Goal: Transaction & Acquisition: Purchase product/service

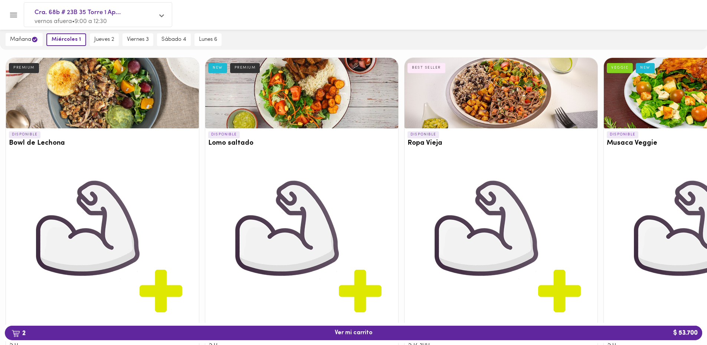
scroll to position [148, 0]
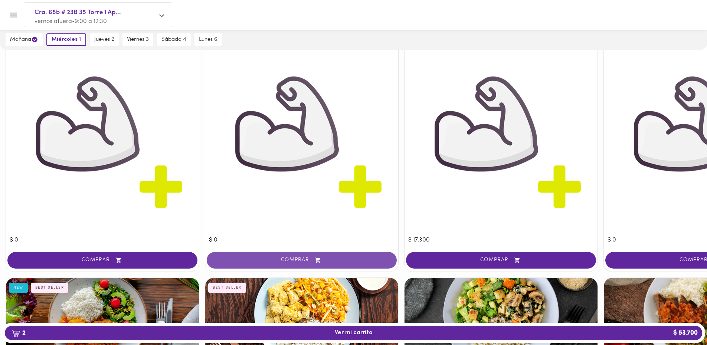
click at [312, 261] on span "COMPRAR" at bounding box center [301, 260] width 171 height 6
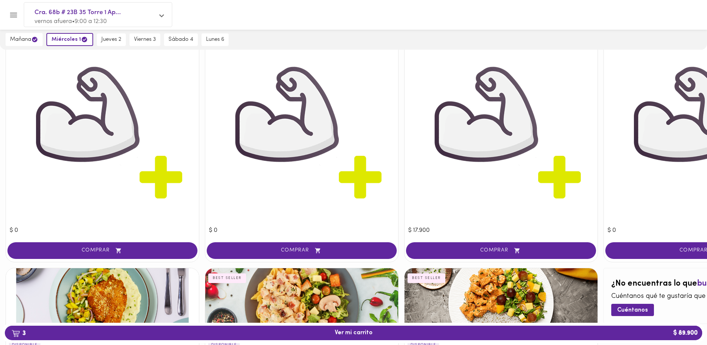
scroll to position [816, 0]
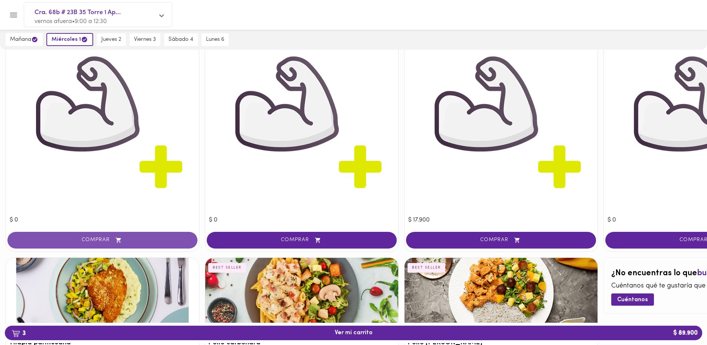
click at [91, 237] on span "COMPRAR" at bounding box center [102, 240] width 171 height 6
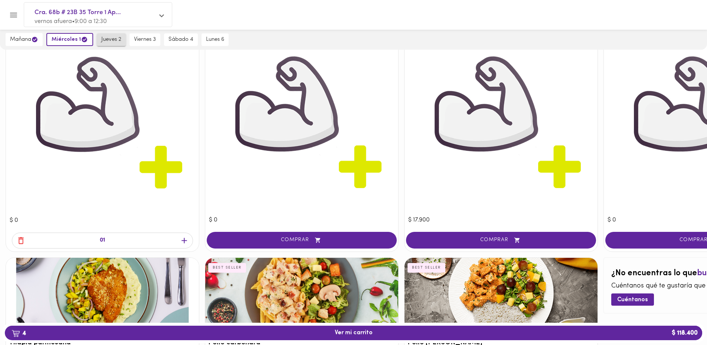
click at [116, 39] on span "jueves 2" at bounding box center [111, 39] width 20 height 7
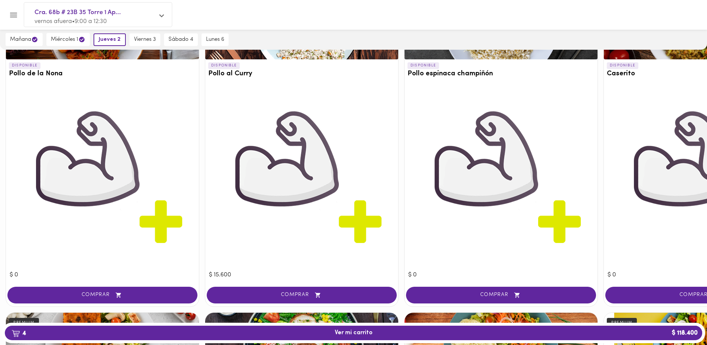
scroll to position [445, 0]
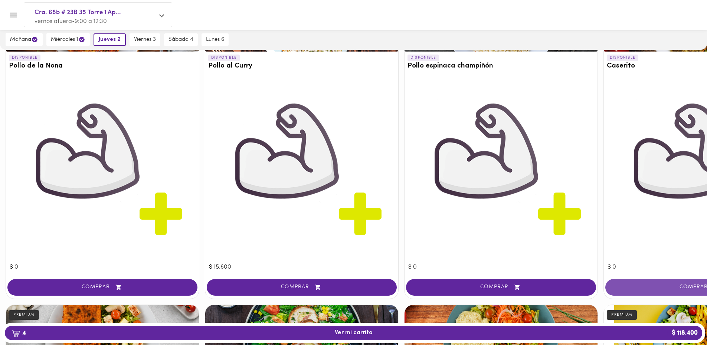
click at [649, 285] on span "COMPRAR" at bounding box center [699, 287] width 171 height 6
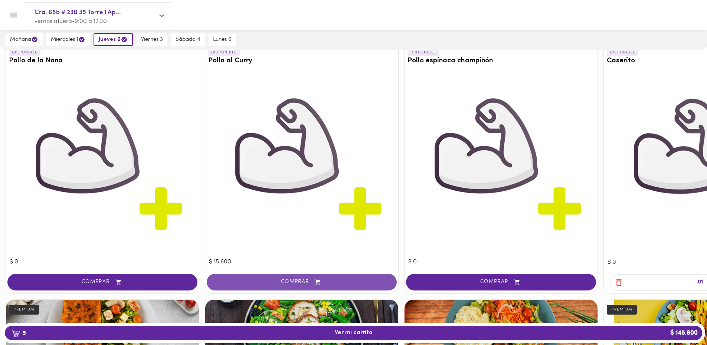
scroll to position [519, 0]
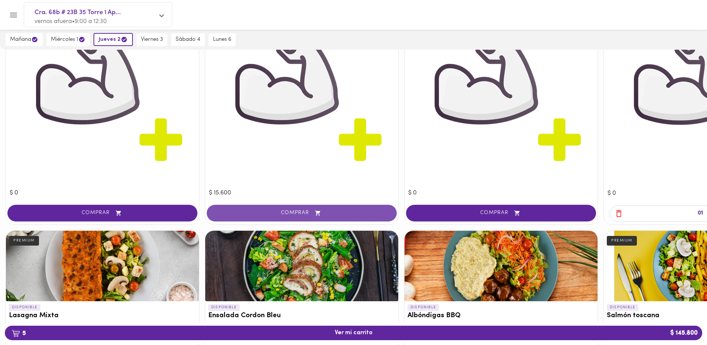
click at [320, 215] on icon "button" at bounding box center [317, 213] width 9 height 6
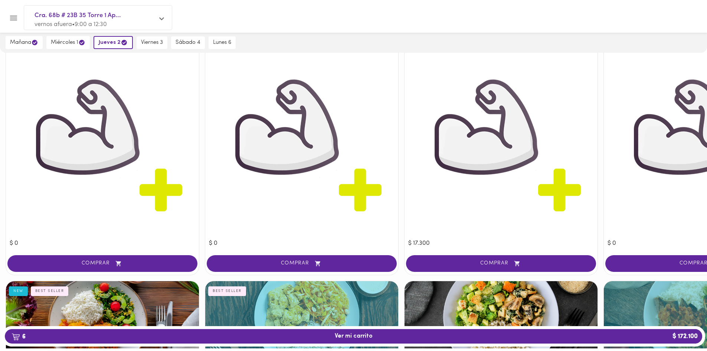
scroll to position [0, 0]
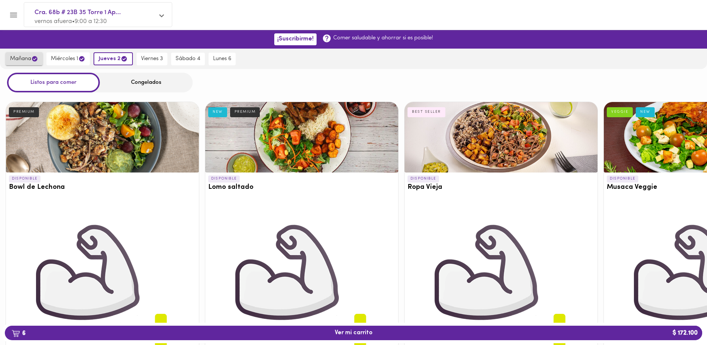
click at [16, 62] on span "[DATE]" at bounding box center [24, 58] width 28 height 7
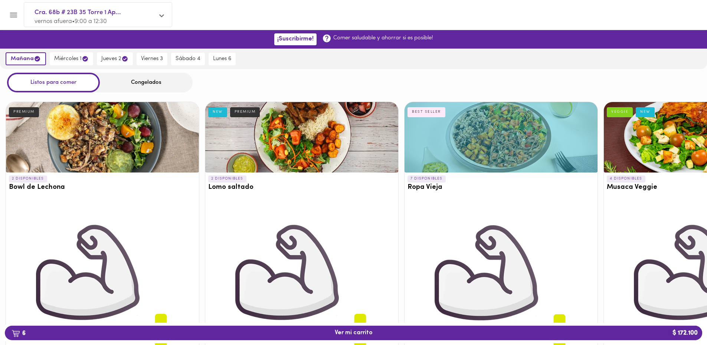
click at [141, 84] on div "Congelados" at bounding box center [146, 83] width 93 height 20
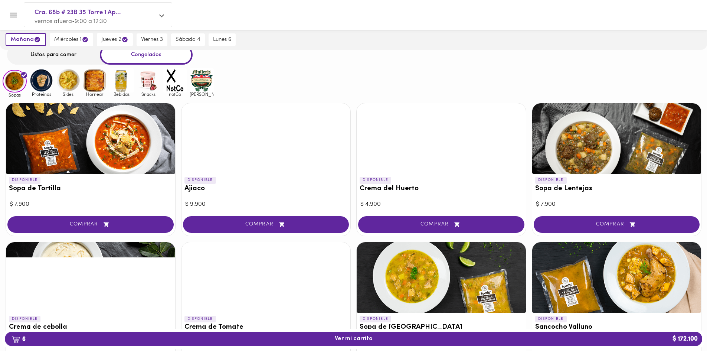
scroll to position [74, 0]
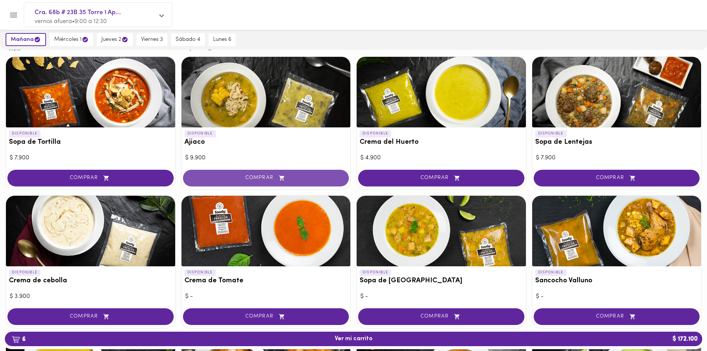
click at [264, 180] on span "COMPRAR" at bounding box center [266, 178] width 148 height 6
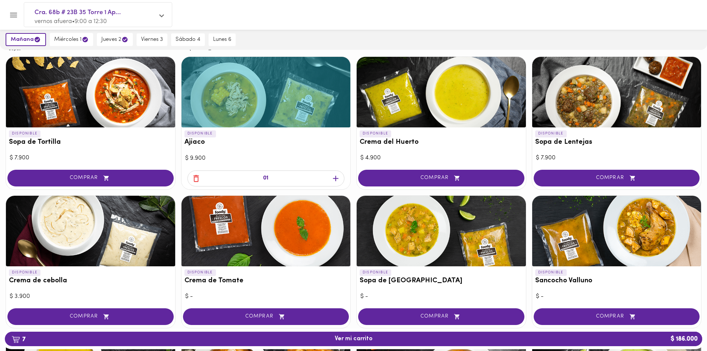
click at [338, 176] on icon "button" at bounding box center [335, 178] width 9 height 9
click at [635, 178] on icon "button" at bounding box center [632, 178] width 9 height 6
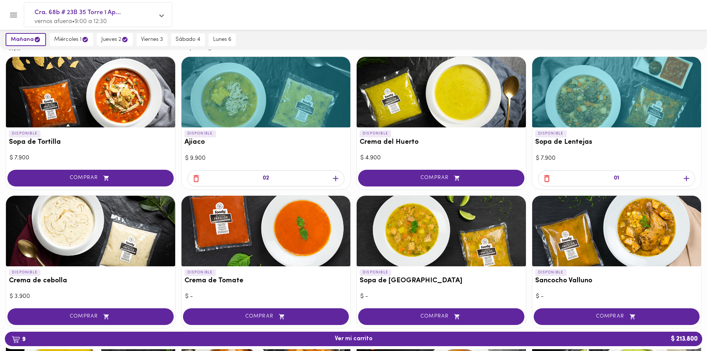
click at [686, 174] on icon "button" at bounding box center [685, 178] width 9 height 9
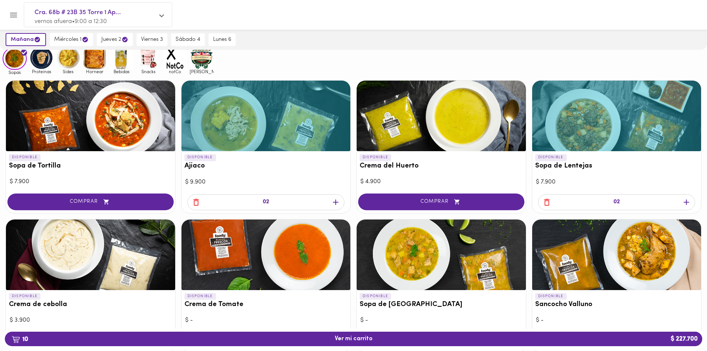
scroll to position [0, 0]
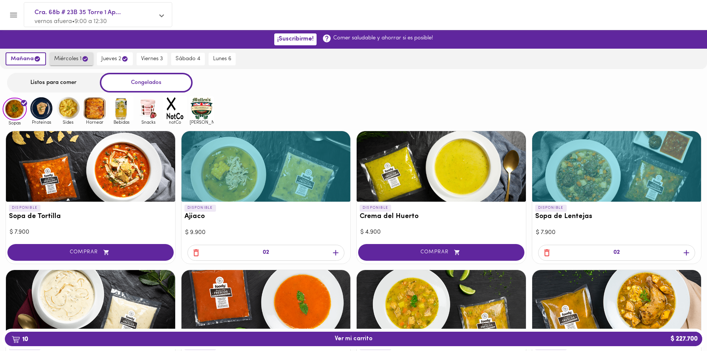
click at [65, 60] on span "miércoles 1" at bounding box center [71, 58] width 34 height 7
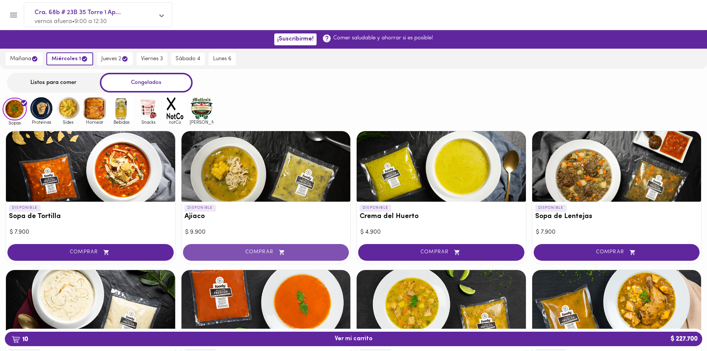
click at [280, 253] on icon "button" at bounding box center [281, 251] width 5 height 5
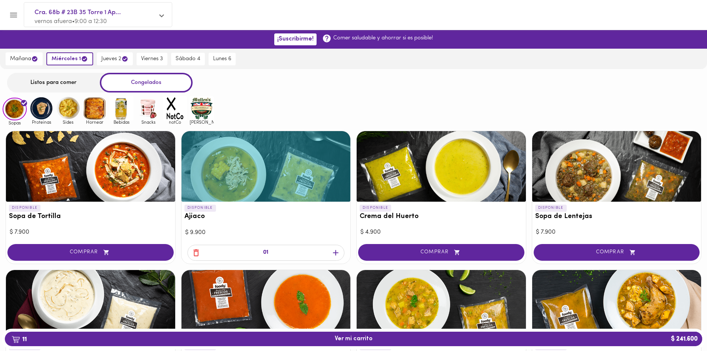
click at [332, 256] on icon "button" at bounding box center [335, 252] width 9 height 9
click at [588, 253] on span "COMPRAR" at bounding box center [617, 252] width 148 height 6
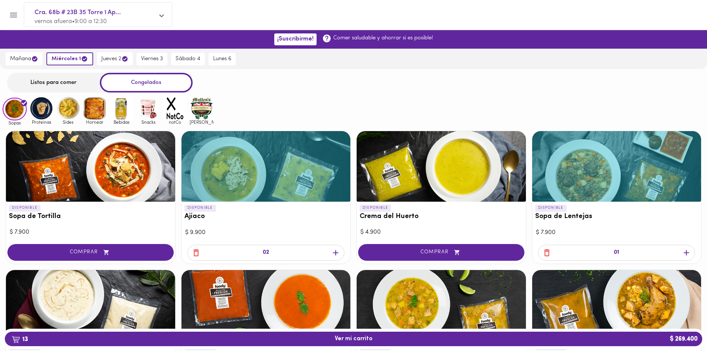
click at [614, 233] on div "$ 7.900" at bounding box center [617, 232] width 162 height 9
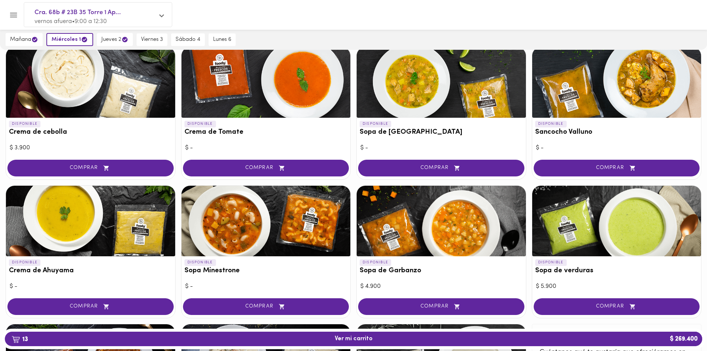
scroll to position [185, 0]
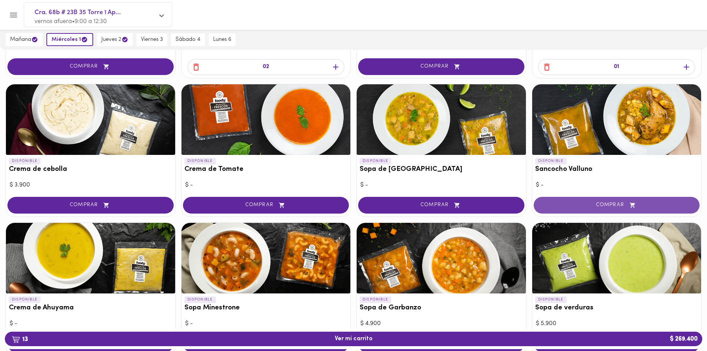
click at [605, 205] on span "COMPRAR" at bounding box center [617, 205] width 148 height 6
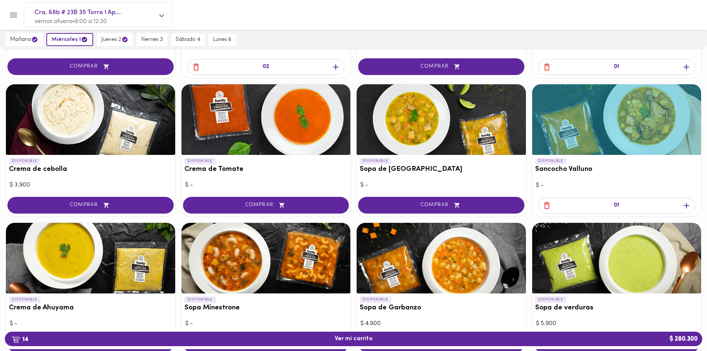
scroll to position [0, 0]
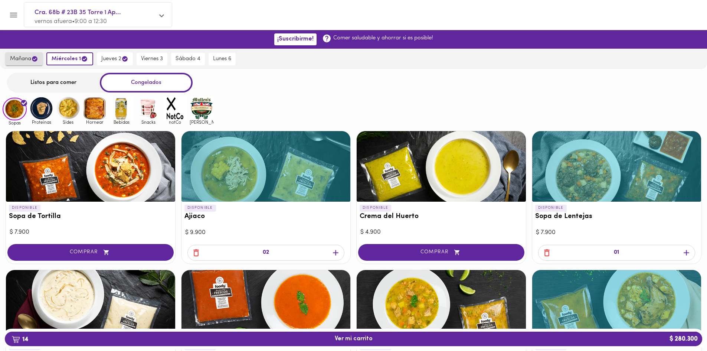
click at [34, 60] on icon "button" at bounding box center [35, 59] width 6 height 6
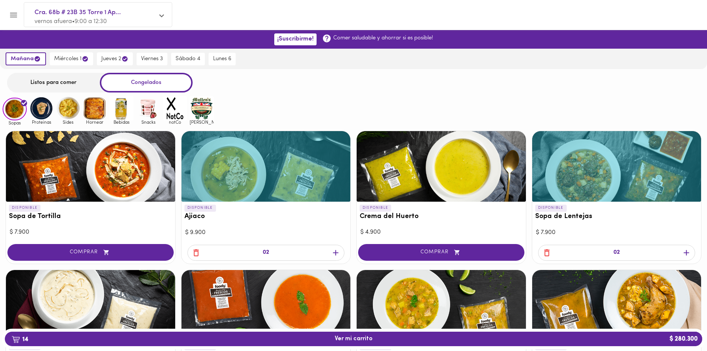
click at [336, 251] on icon "button" at bounding box center [335, 252] width 9 height 9
click at [70, 62] on span "miércoles 1" at bounding box center [71, 58] width 34 height 7
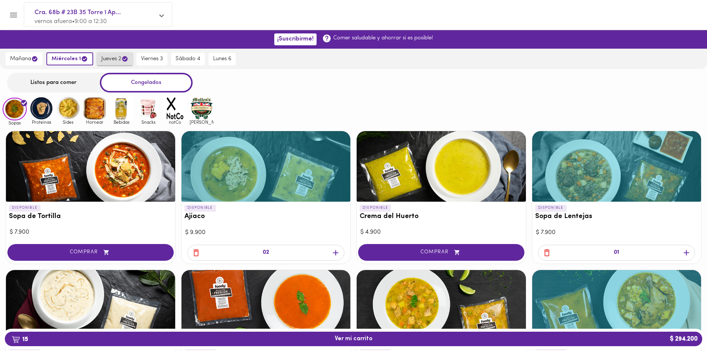
click at [115, 62] on span "jueves 2" at bounding box center [114, 58] width 27 height 7
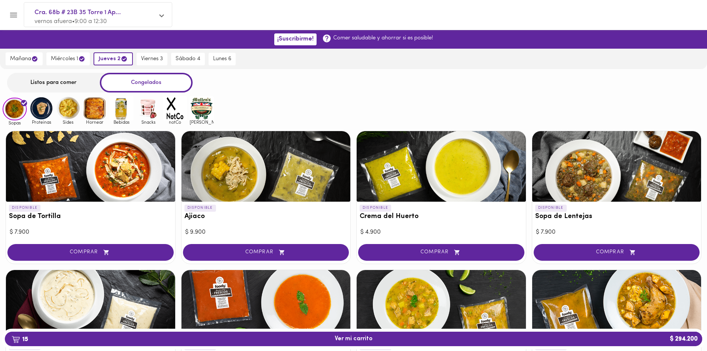
click at [63, 80] on div "Listos para comer" at bounding box center [53, 83] width 93 height 20
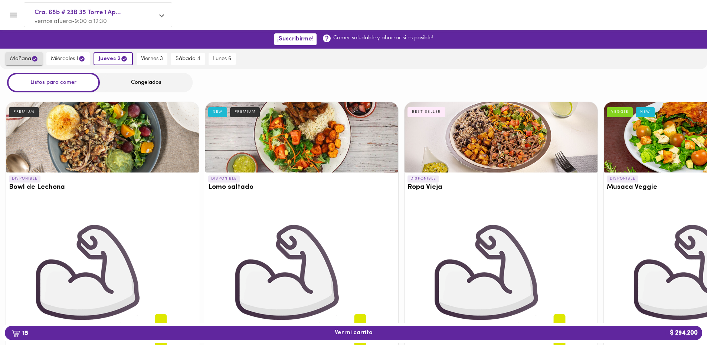
click at [30, 57] on span "[DATE]" at bounding box center [24, 58] width 28 height 7
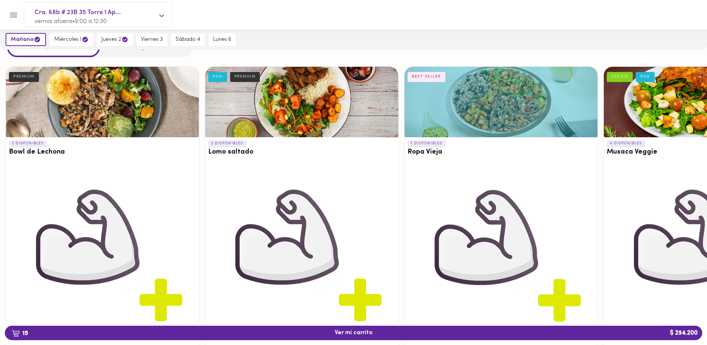
scroll to position [148, 0]
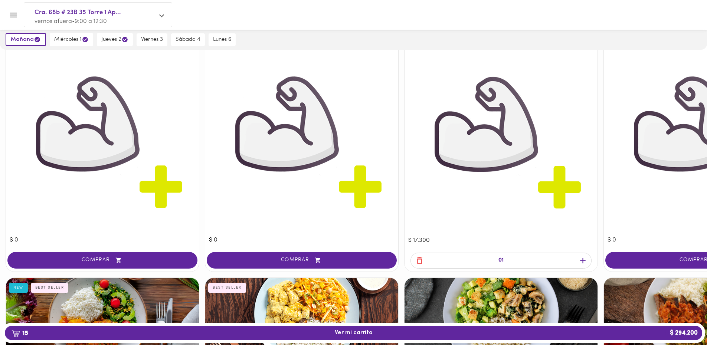
click at [579, 262] on icon "button" at bounding box center [582, 260] width 9 height 9
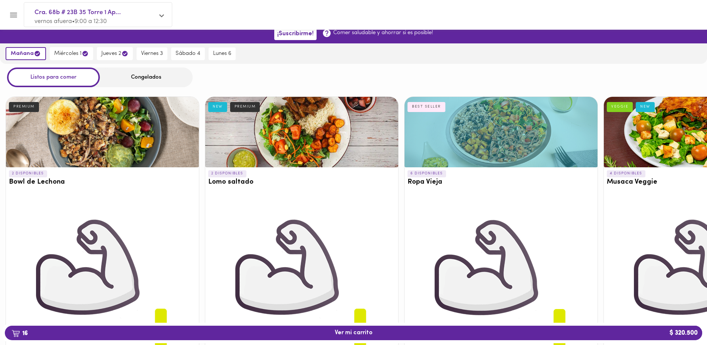
scroll to position [0, 0]
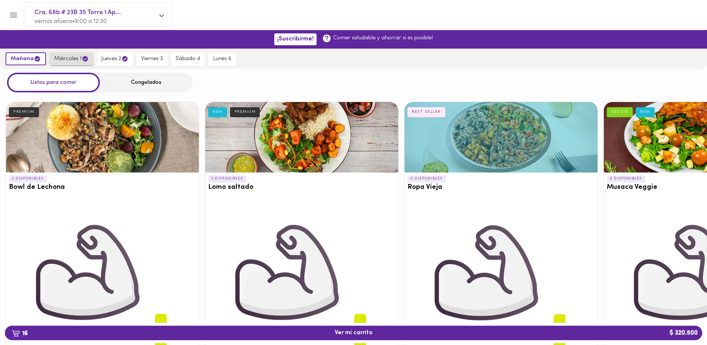
click at [63, 62] on span "miércoles 1" at bounding box center [71, 58] width 34 height 7
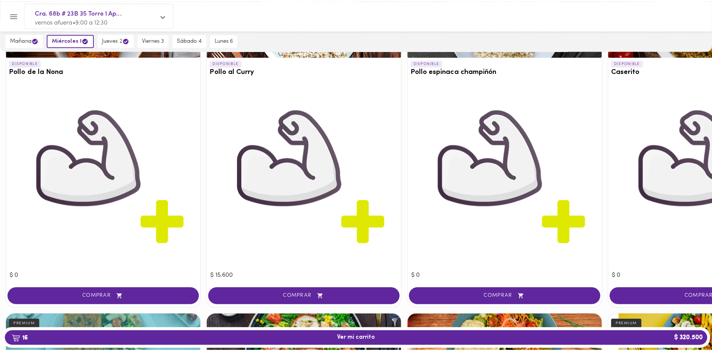
scroll to position [445, 0]
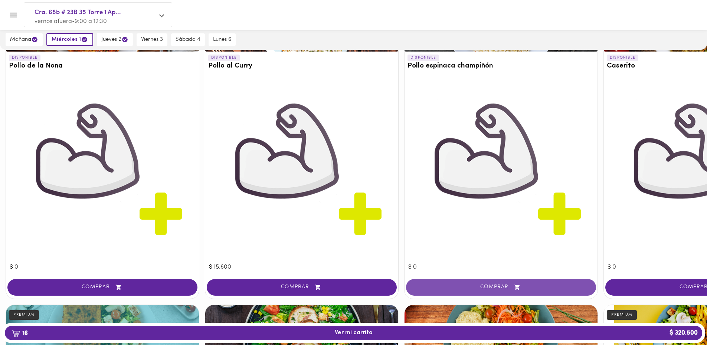
click at [487, 284] on span "COMPRAR" at bounding box center [500, 287] width 171 height 6
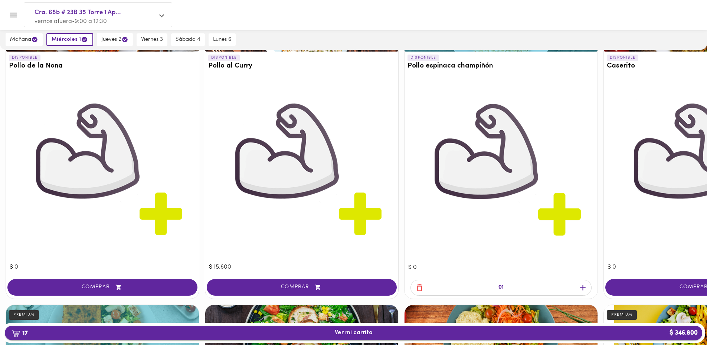
click at [362, 335] on span "17 Ver mi carrito $ 346.800" at bounding box center [354, 332] width 38 height 7
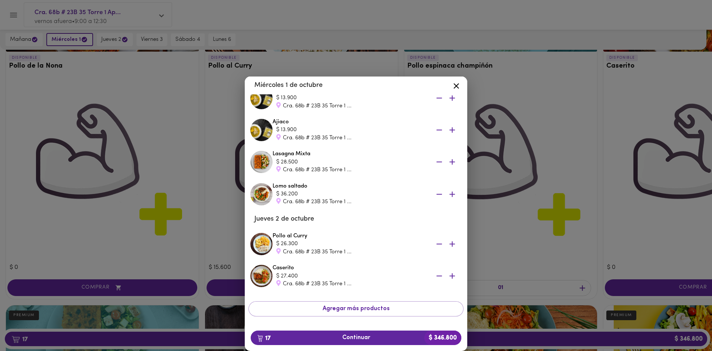
scroll to position [424, 0]
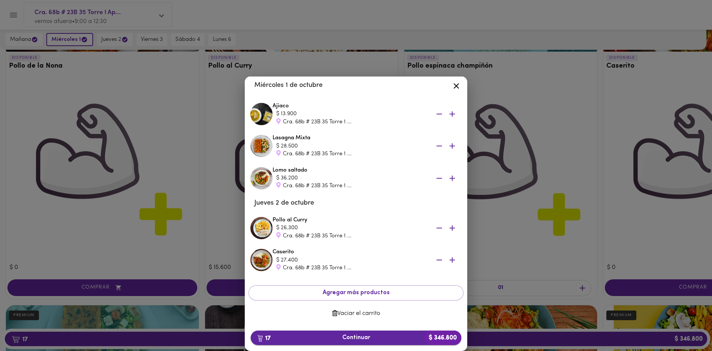
click at [357, 341] on span "17 Continuar $ 346.800" at bounding box center [356, 337] width 199 height 7
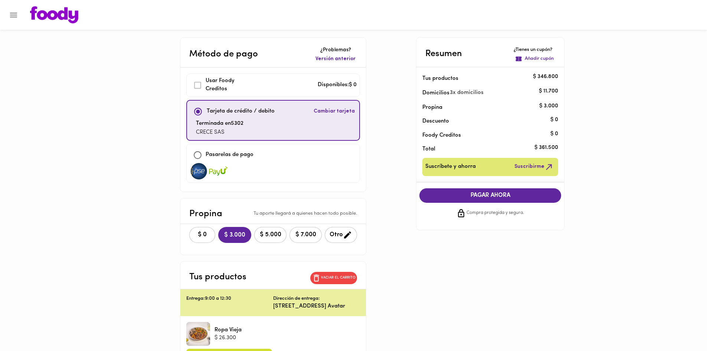
click at [195, 153] on input "checkbox" at bounding box center [198, 155] width 16 height 16
checkbox input "true"
checkbox input "false"
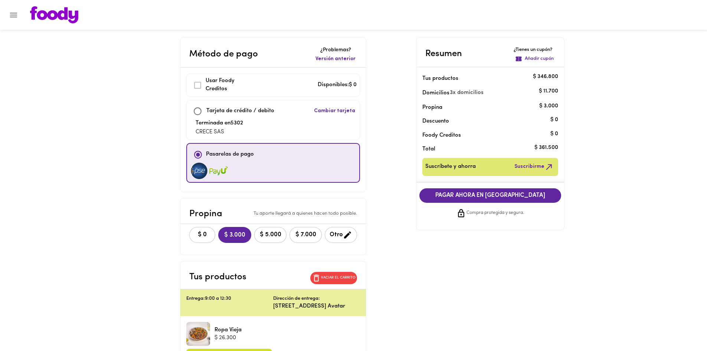
click at [489, 194] on span "PAGAR AHORA EN PASARELA" at bounding box center [490, 195] width 127 height 7
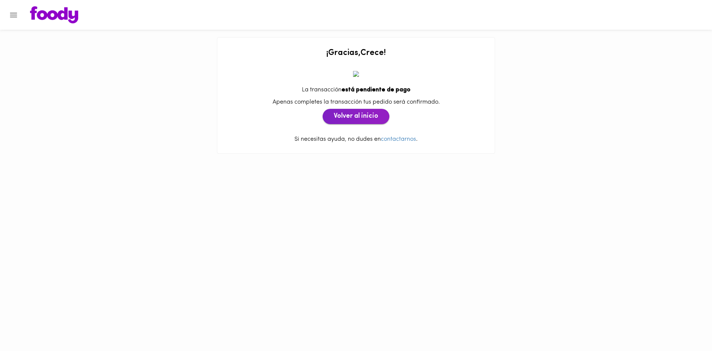
click at [352, 121] on span "Volver al inicio" at bounding box center [356, 116] width 45 height 8
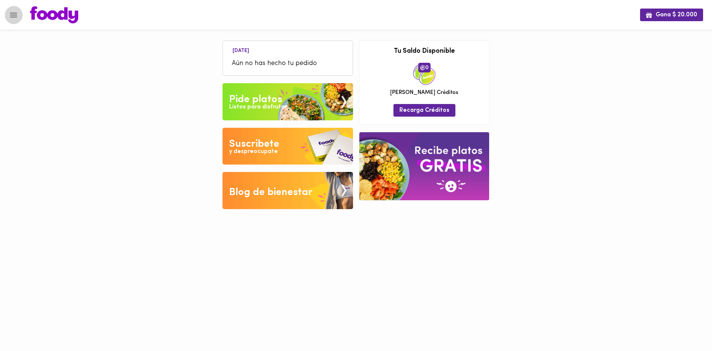
click at [12, 16] on icon "Menu" at bounding box center [13, 14] width 9 height 9
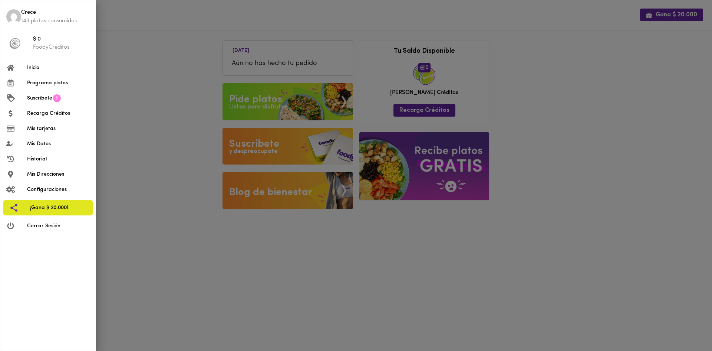
click at [26, 68] on div at bounding box center [16, 67] width 21 height 7
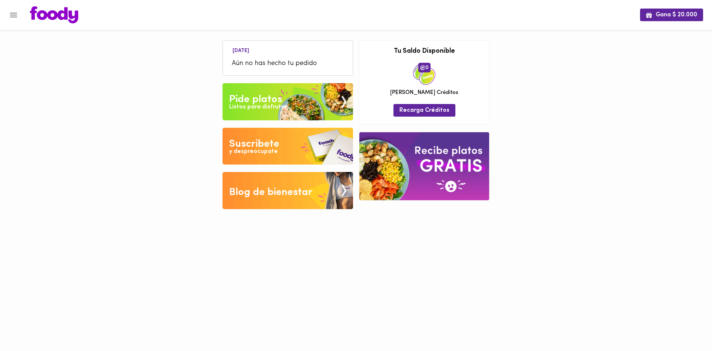
click at [14, 14] on icon "Menu" at bounding box center [13, 15] width 7 height 5
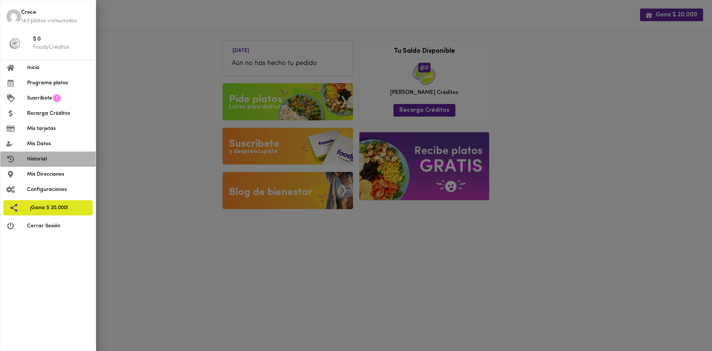
click at [62, 159] on span "Historial" at bounding box center [58, 159] width 63 height 8
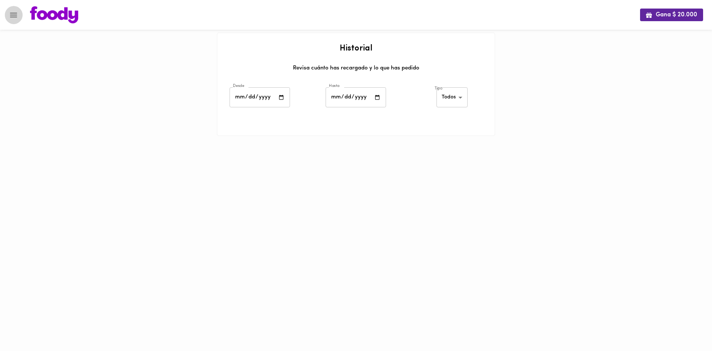
click at [10, 14] on icon "Menu" at bounding box center [13, 14] width 9 height 9
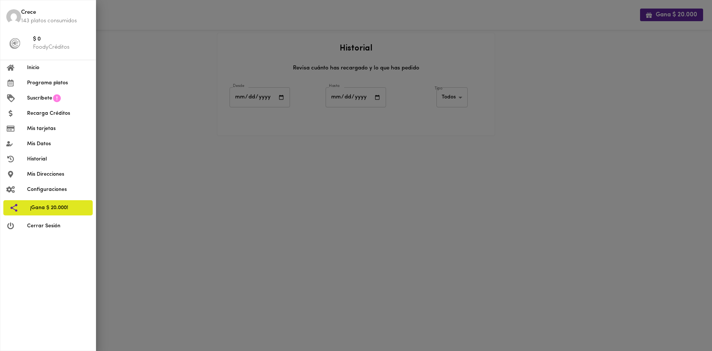
click at [111, 122] on div at bounding box center [356, 175] width 712 height 351
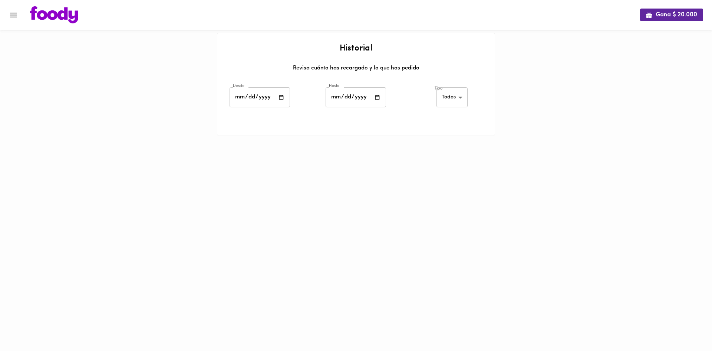
click at [399, 154] on html "Gana $ 20.000 Historial Revisa cuánto has recargado y lo que has pedido Desde D…" at bounding box center [356, 77] width 712 height 154
click at [10, 15] on icon "Menu" at bounding box center [13, 14] width 9 height 9
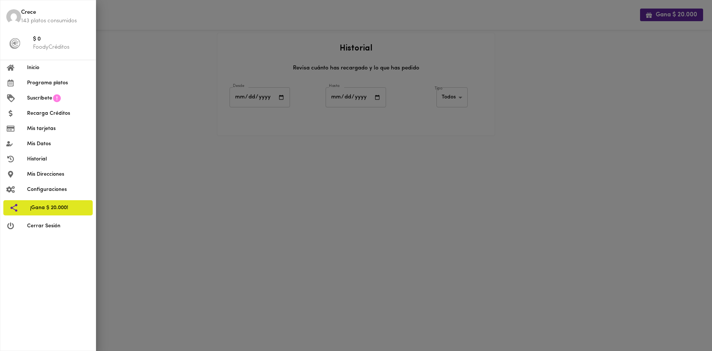
click at [42, 88] on li "Programa platos" at bounding box center [47, 82] width 95 height 15
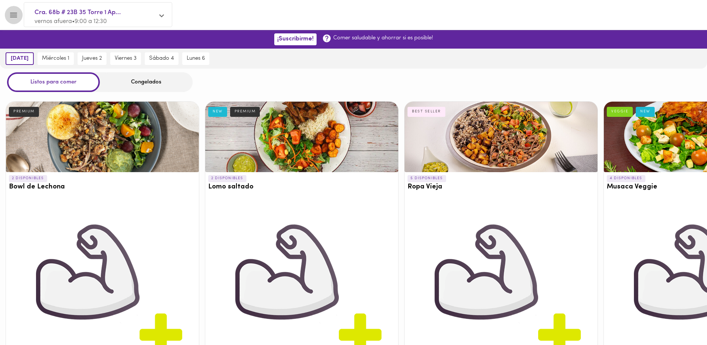
click at [10, 19] on icon "Menu" at bounding box center [13, 14] width 9 height 9
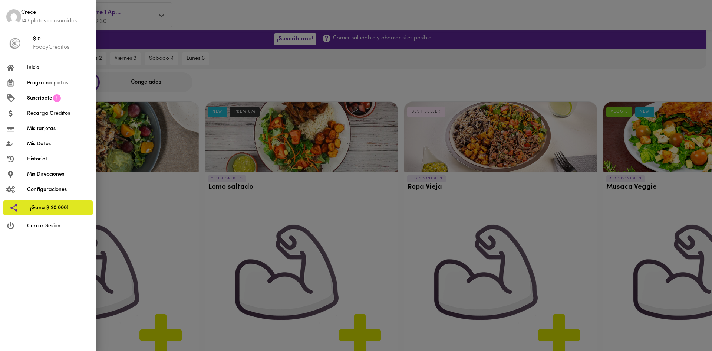
click at [47, 102] on li "Suscríbete" at bounding box center [47, 98] width 95 height 15
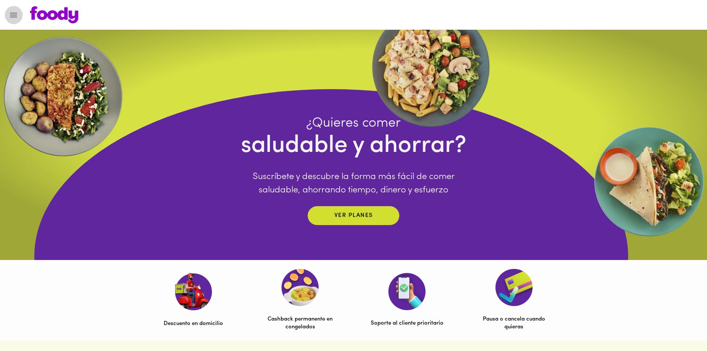
click at [15, 19] on icon "Menu" at bounding box center [13, 14] width 9 height 9
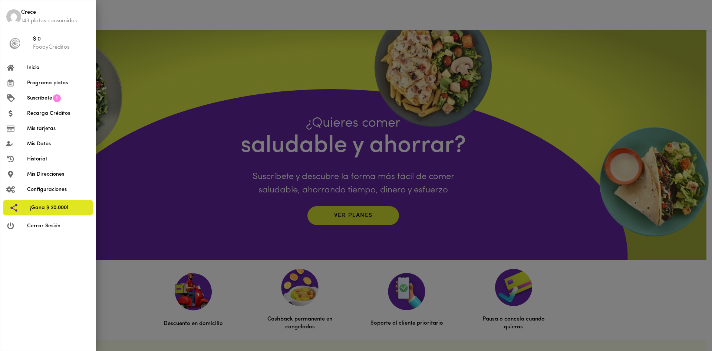
click at [39, 69] on span "Inicio" at bounding box center [58, 68] width 63 height 8
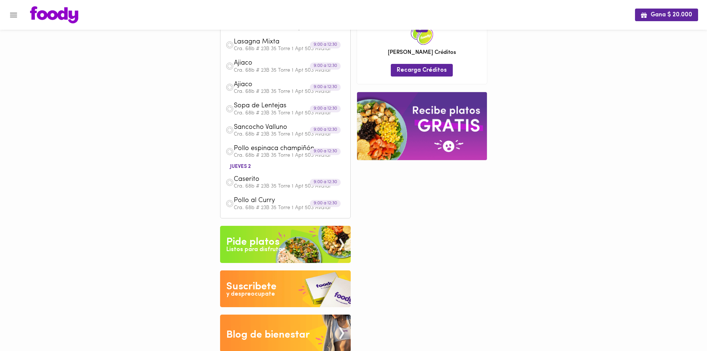
scroll to position [234, 0]
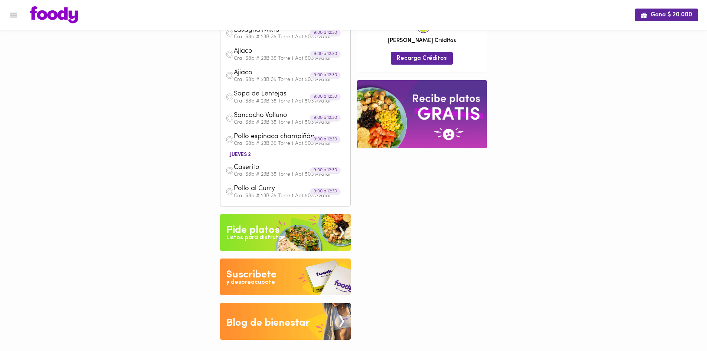
click at [11, 15] on icon "Menu" at bounding box center [13, 15] width 7 height 5
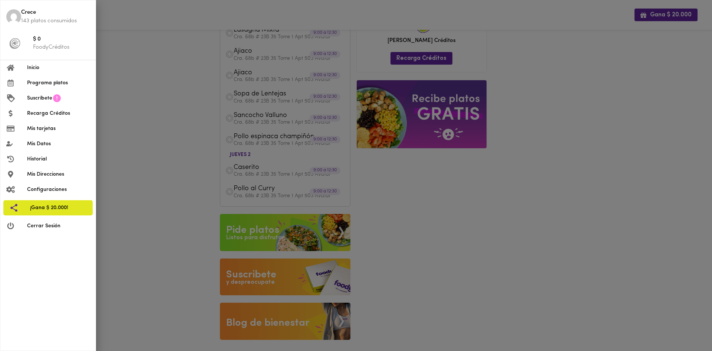
click at [24, 73] on li "Inicio" at bounding box center [47, 67] width 95 height 15
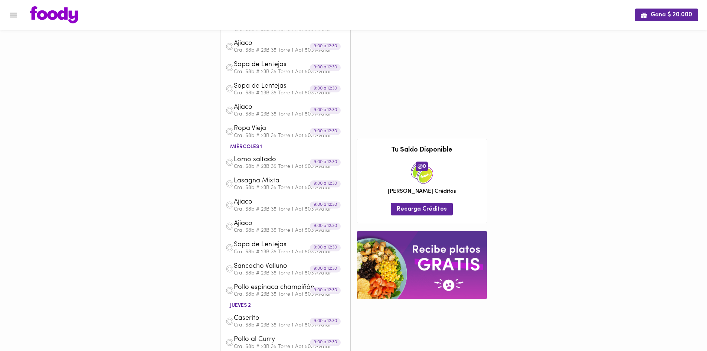
scroll to position [0, 0]
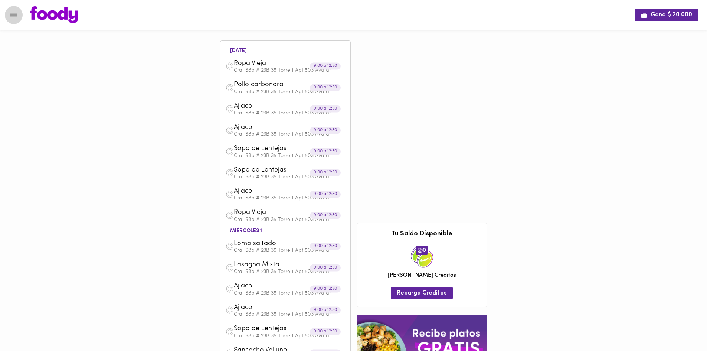
click at [13, 17] on icon "Menu" at bounding box center [13, 14] width 9 height 9
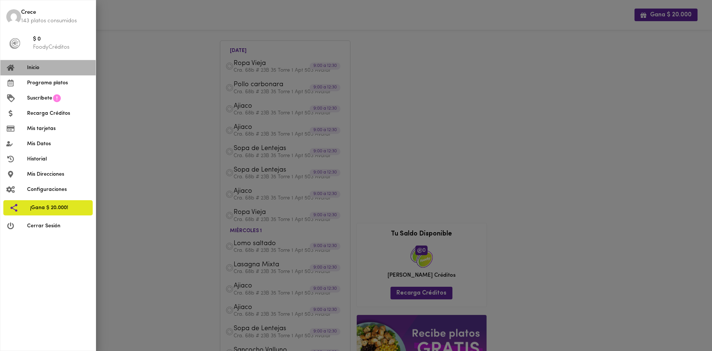
click at [25, 68] on div at bounding box center [16, 67] width 21 height 7
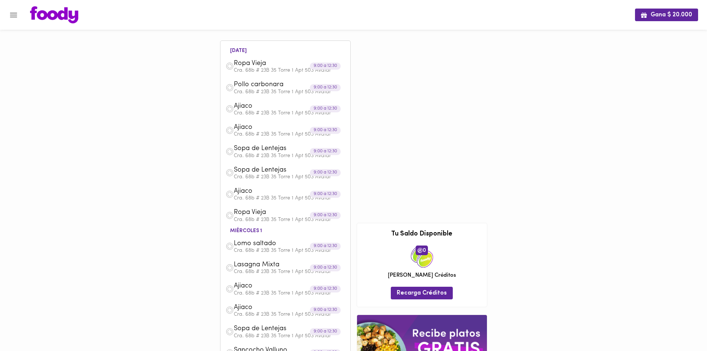
click at [17, 16] on icon "Menu" at bounding box center [13, 14] width 9 height 9
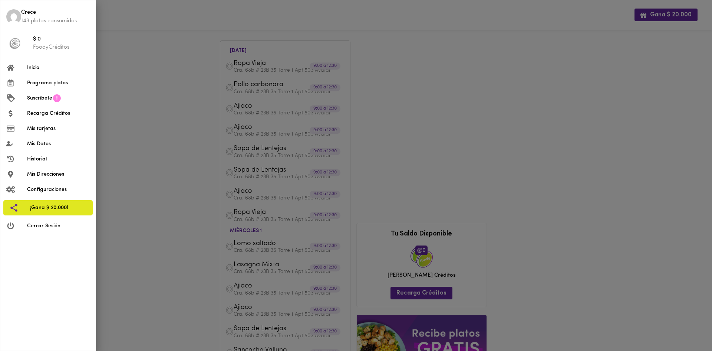
click at [37, 158] on span "Historial" at bounding box center [58, 159] width 63 height 8
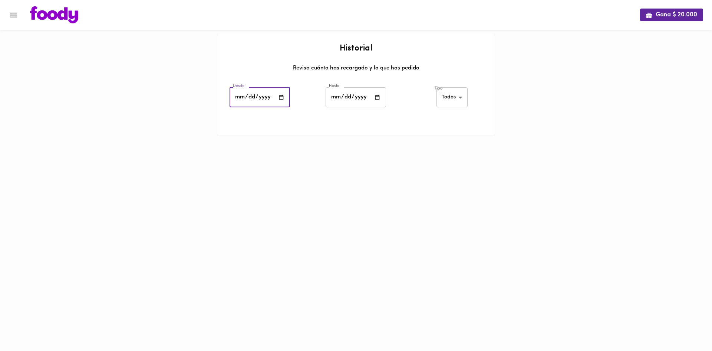
click at [239, 100] on input "date" at bounding box center [260, 97] width 60 height 20
click at [445, 99] on body "Gana $ 20.000 Historial Revisa cuánto has recargado y lo que has pedido Desde D…" at bounding box center [356, 77] width 712 height 154
click at [442, 122] on li "Platos" at bounding box center [453, 122] width 32 height 12
type input "[PERSON_NAME]-dishes"
click at [235, 99] on input "date" at bounding box center [260, 97] width 60 height 20
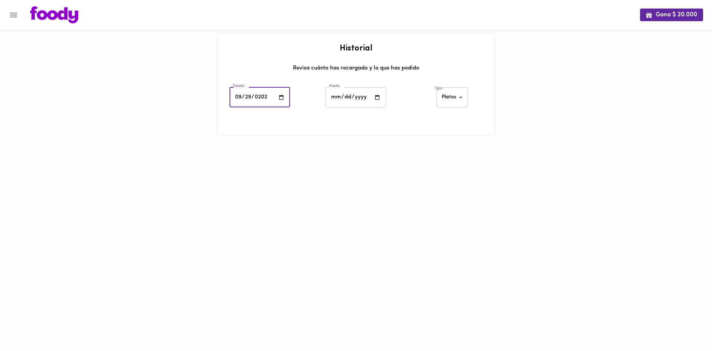
type input "[DATE]"
click at [336, 98] on input "date" at bounding box center [356, 97] width 60 height 20
type input "[DATE]"
click at [390, 119] on div at bounding box center [355, 120] width 277 height 19
click at [456, 102] on body "Gana $ 20.000 Historial Revisa cuánto has recargado y lo que has pedido Desde […" at bounding box center [356, 77] width 712 height 154
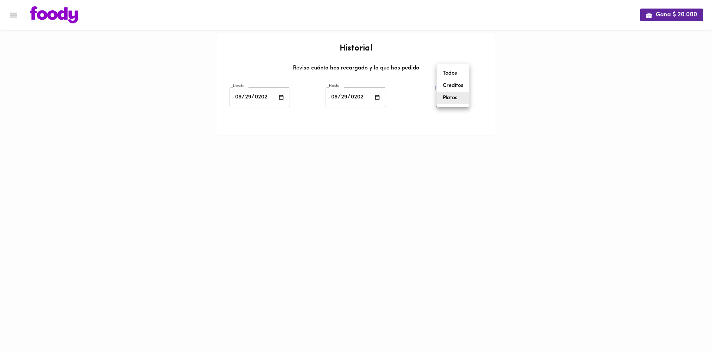
click at [453, 71] on li "Todos" at bounding box center [453, 73] width 32 height 12
type input "all"
click at [424, 131] on ul at bounding box center [355, 132] width 277 height 6
click at [423, 131] on ul at bounding box center [355, 132] width 277 height 6
click at [10, 17] on icon "Menu" at bounding box center [13, 14] width 9 height 9
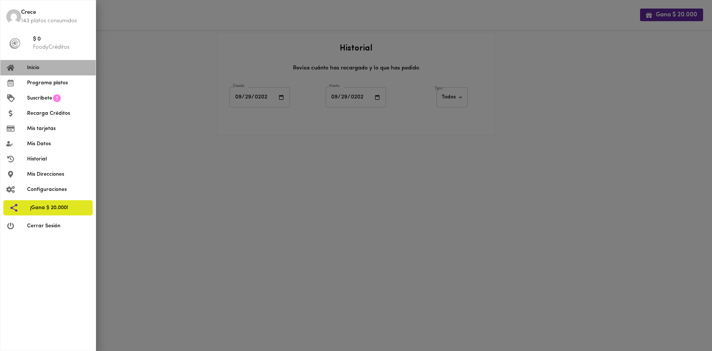
click at [23, 70] on div at bounding box center [16, 67] width 21 height 7
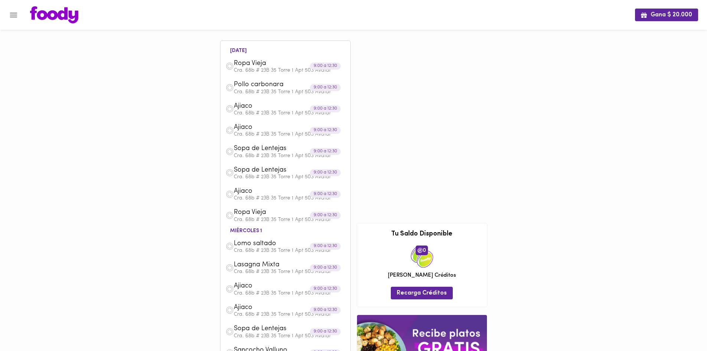
click at [8, 13] on button "Menu" at bounding box center [13, 15] width 18 height 18
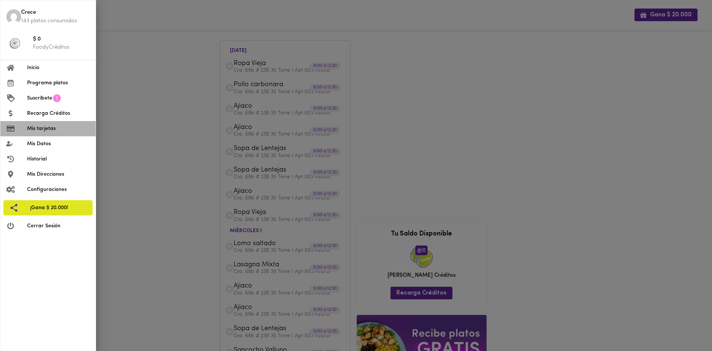
click at [48, 129] on span "Mis tarjetas" at bounding box center [58, 129] width 63 height 8
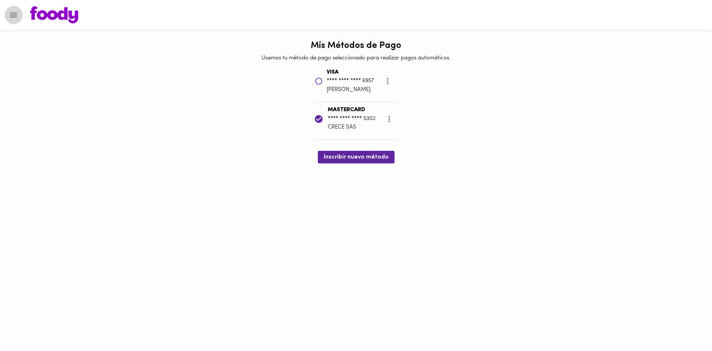
click at [10, 16] on icon "Menu" at bounding box center [13, 14] width 9 height 9
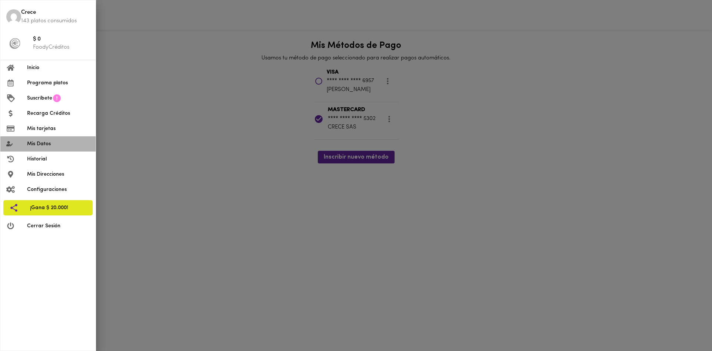
click at [47, 149] on li "Mis Datos" at bounding box center [47, 143] width 95 height 15
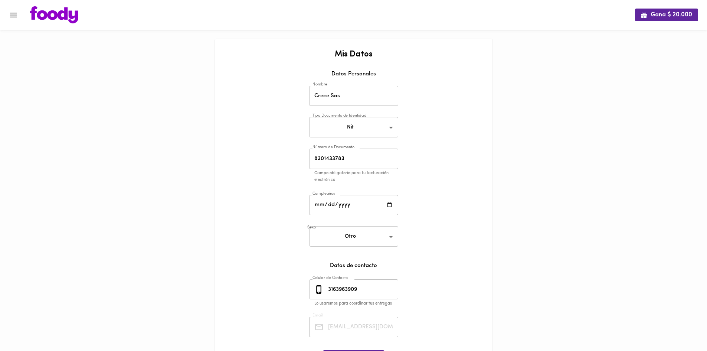
click at [11, 17] on icon "Menu" at bounding box center [13, 15] width 7 height 5
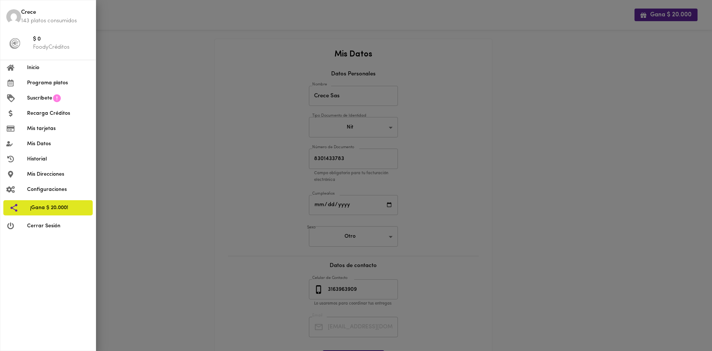
click at [24, 69] on div at bounding box center [16, 67] width 21 height 7
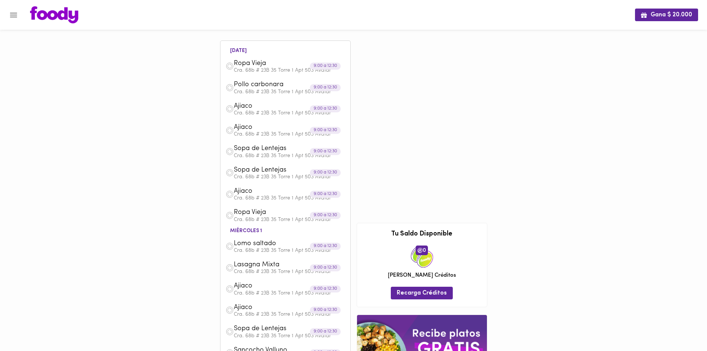
click at [9, 14] on icon "Menu" at bounding box center [13, 14] width 9 height 9
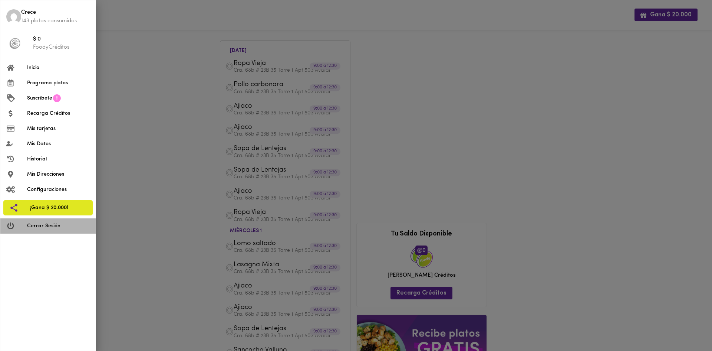
click at [23, 226] on div at bounding box center [16, 225] width 21 height 7
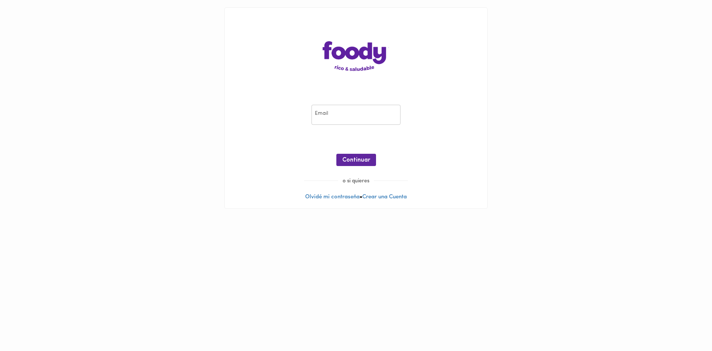
drag, startPoint x: 0, startPoint y: 0, endPoint x: 317, endPoint y: 120, distance: 339.1
click at [317, 120] on input "email" at bounding box center [356, 115] width 89 height 20
type input "[EMAIL_ADDRESS][DOMAIN_NAME]"
click at [353, 159] on span "Continuar" at bounding box center [356, 160] width 28 height 7
click at [365, 162] on span "Ingresar" at bounding box center [356, 160] width 23 height 7
